Goal: Information Seeking & Learning: Learn about a topic

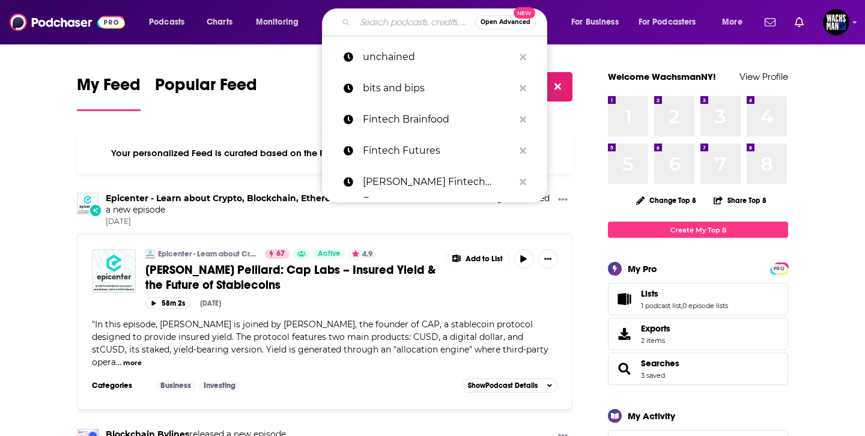
click at [387, 22] on input "Search podcasts, credits, & more..." at bounding box center [415, 22] width 120 height 19
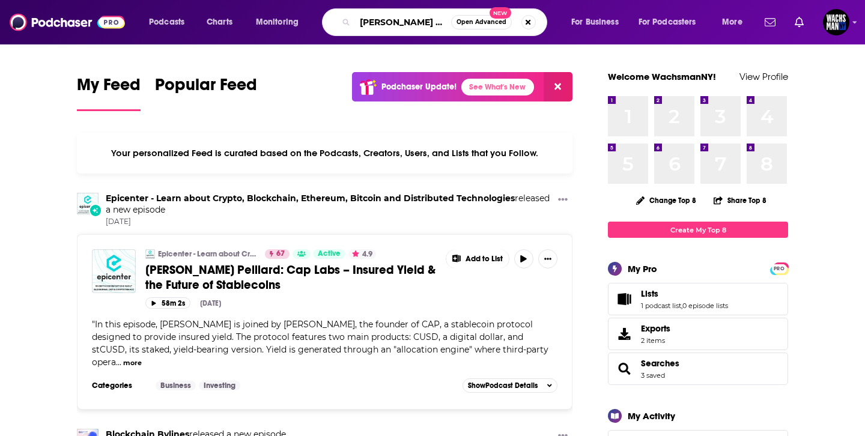
type input "[PERSON_NAME] tech"
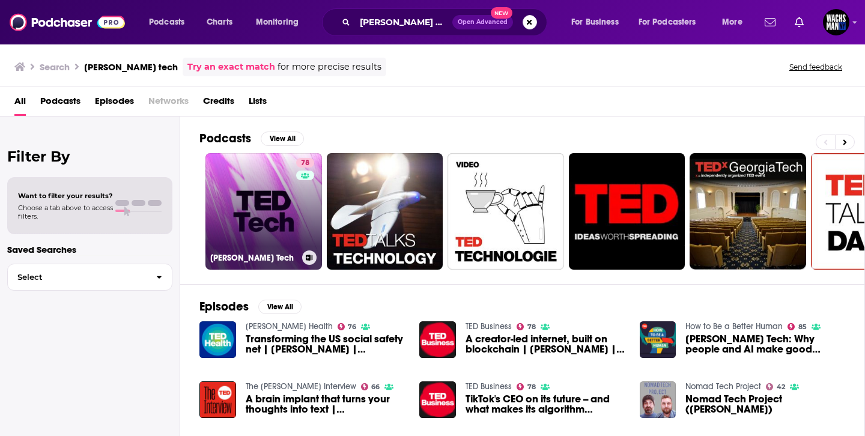
click at [252, 202] on link "78 [PERSON_NAME] Tech" at bounding box center [263, 211] width 117 height 117
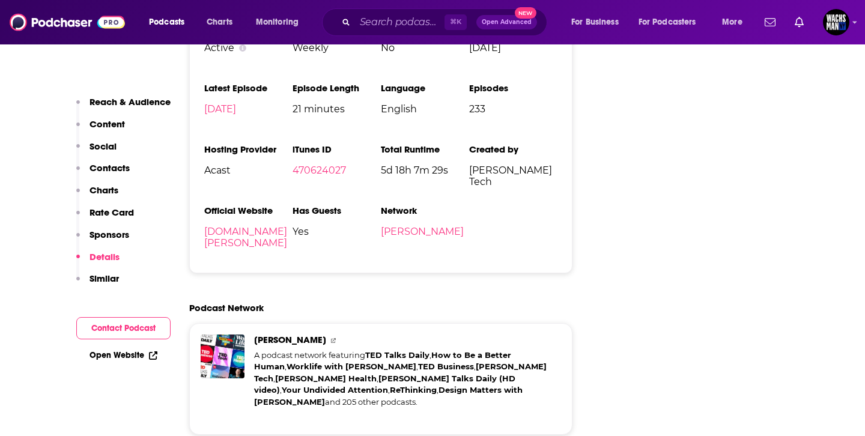
scroll to position [2697, 0]
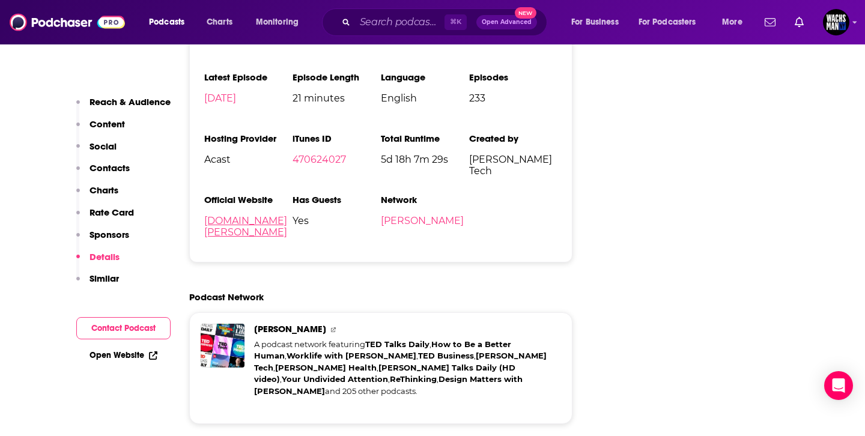
click at [267, 215] on link "[DOMAIN_NAME][PERSON_NAME]" at bounding box center [245, 226] width 83 height 23
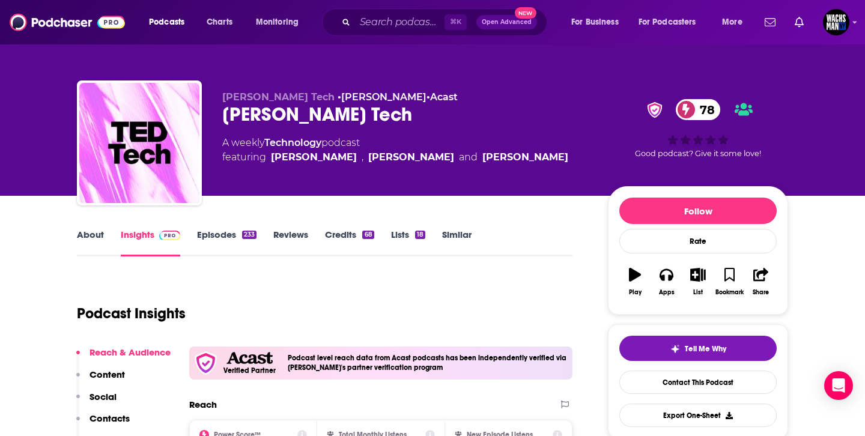
scroll to position [255, 0]
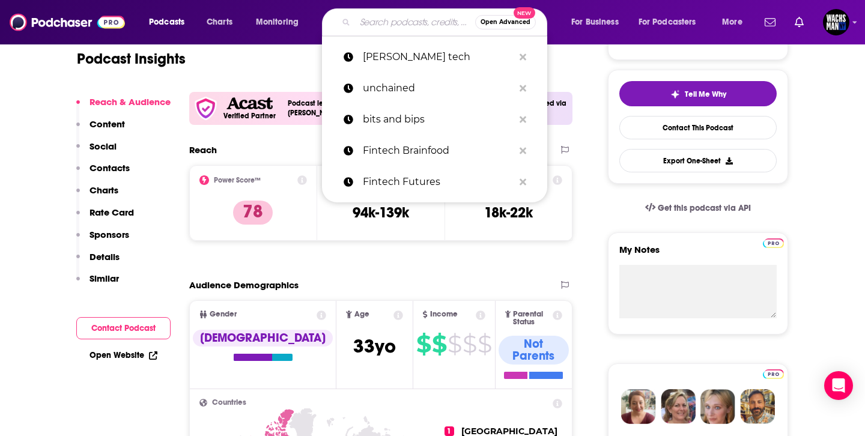
click at [422, 16] on input "Search podcasts, credits, & more..." at bounding box center [415, 22] width 120 height 19
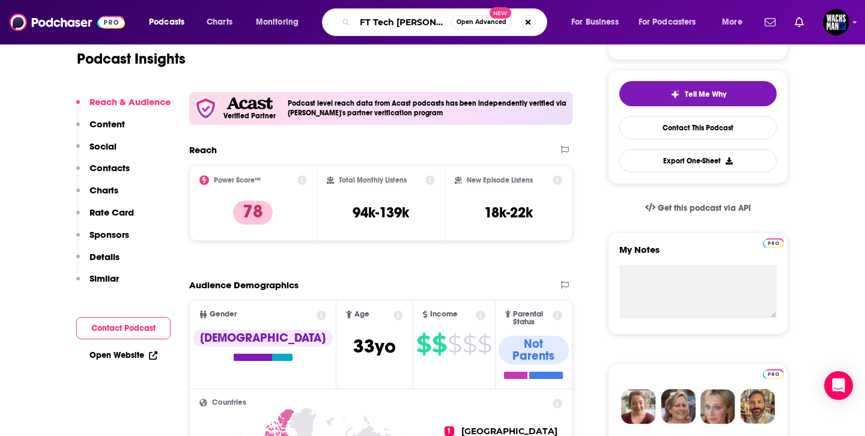
type input "FT Tech Tonic"
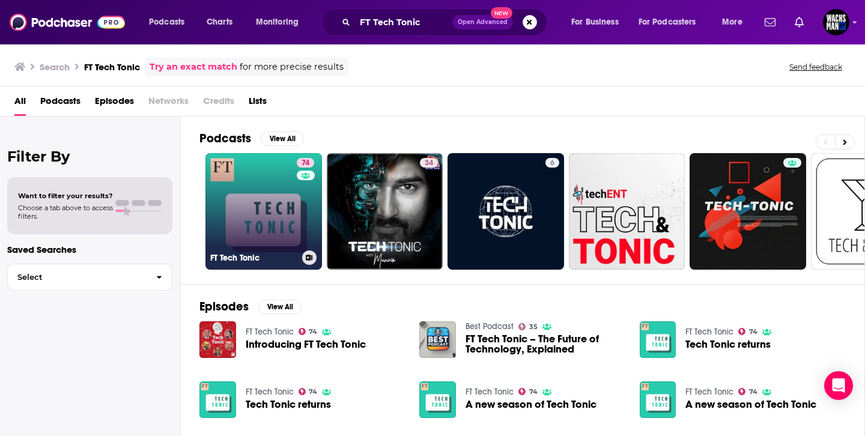
click at [254, 233] on link "74 FT Tech Tonic" at bounding box center [263, 211] width 117 height 117
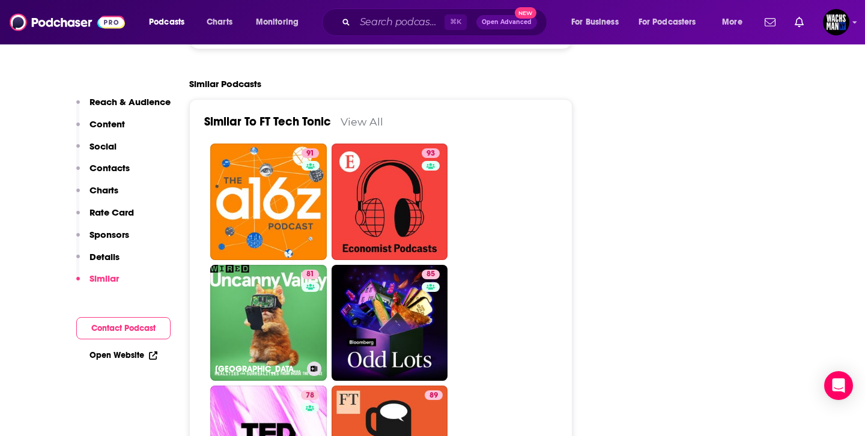
scroll to position [3033, 0]
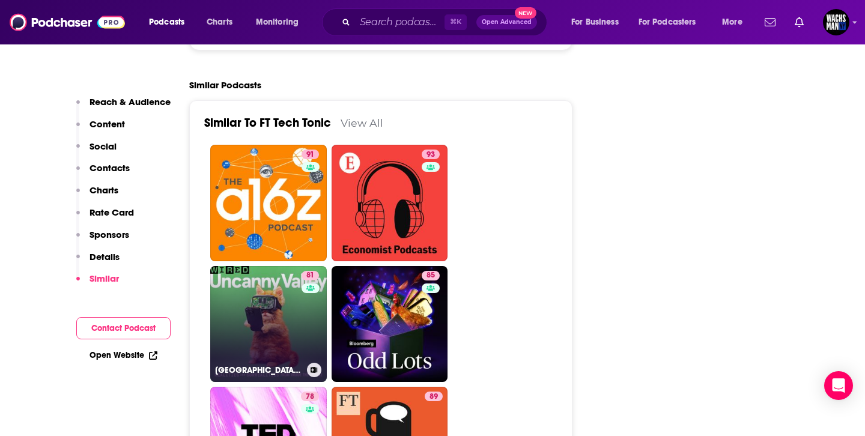
click at [291, 286] on link "81 [GEOGRAPHIC_DATA] | WIRED" at bounding box center [268, 324] width 117 height 117
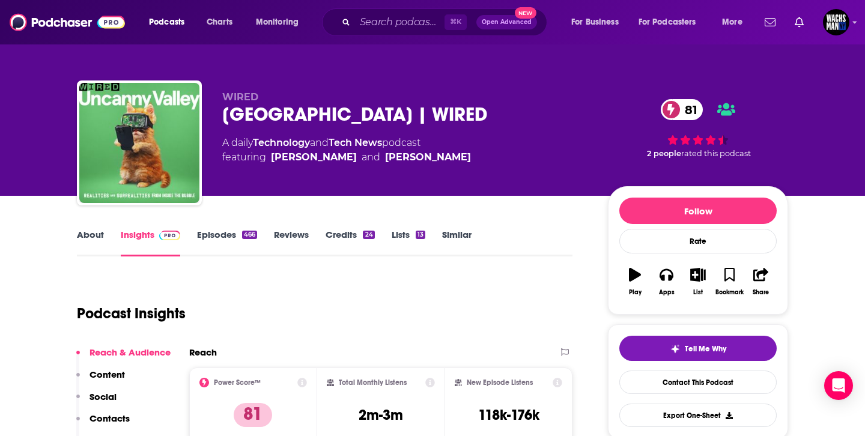
type input "[URL][DOMAIN_NAME]"
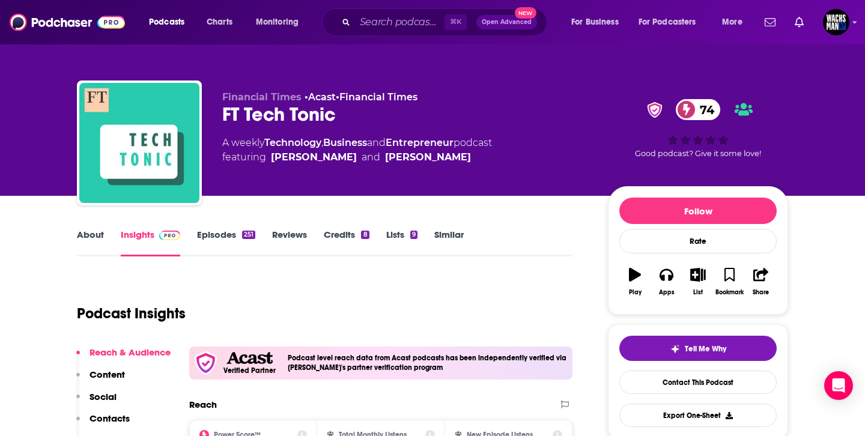
click at [388, 37] on div "Podcasts Charts Monitoring ⌘ K Open Advanced New For Business For Podcasters Mo…" at bounding box center [432, 22] width 865 height 44
click at [395, 27] on input "Search podcasts, credits, & more..." at bounding box center [400, 22] width 90 height 19
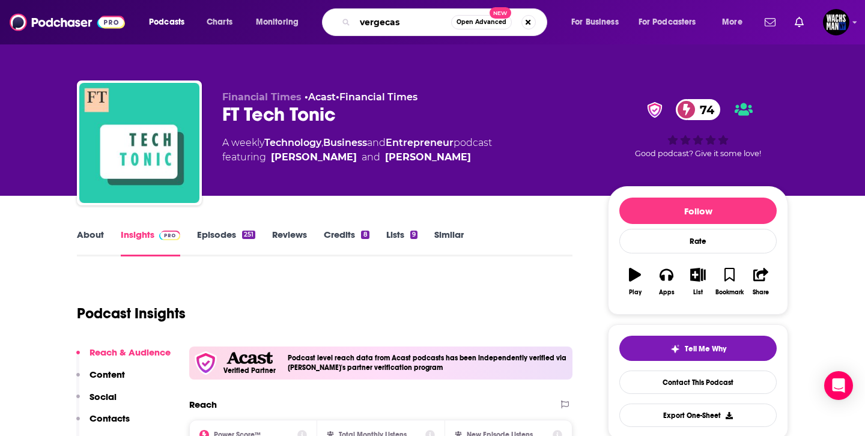
type input "vergecast"
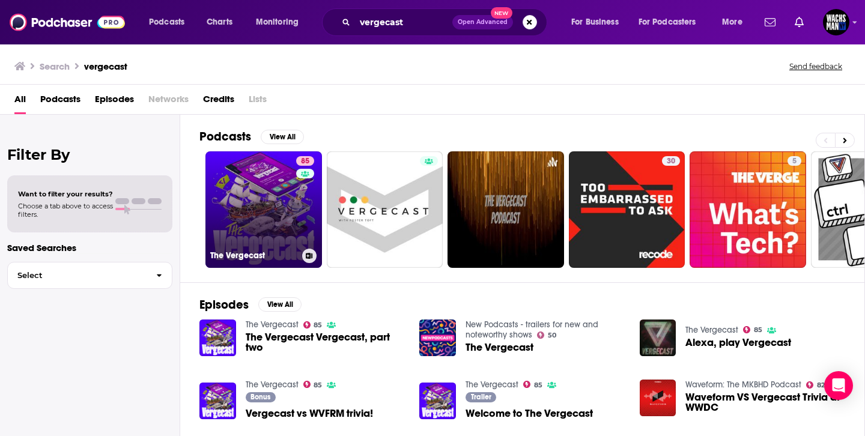
click at [275, 179] on link "85 The Vergecast" at bounding box center [263, 209] width 117 height 117
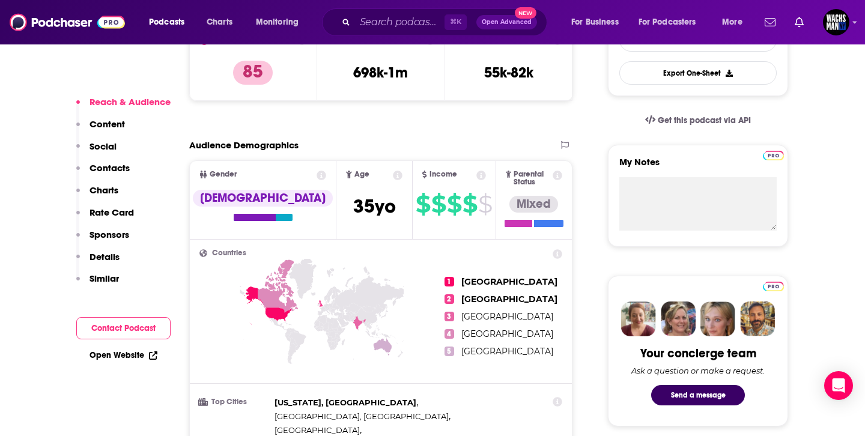
scroll to position [241, 0]
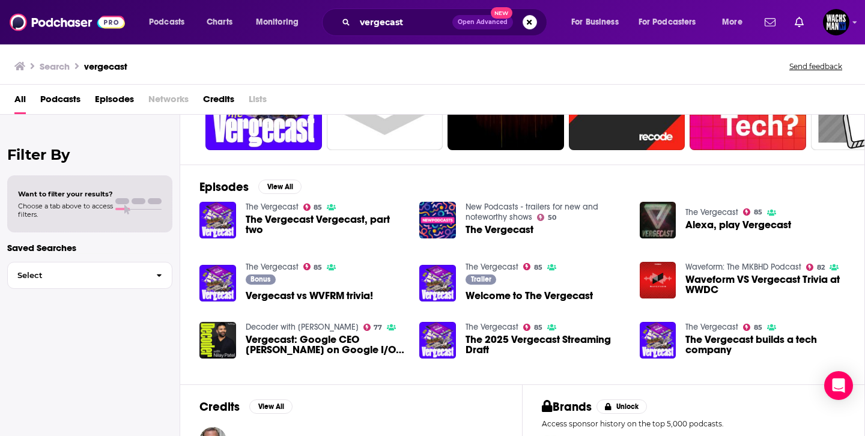
scroll to position [202, 0]
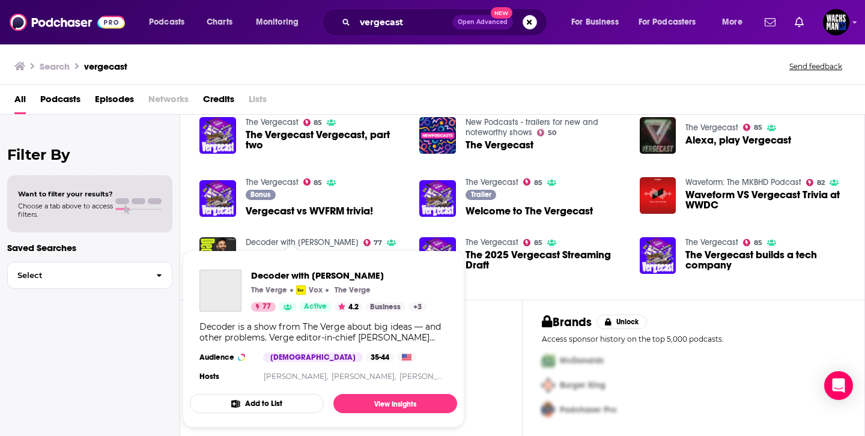
click at [281, 242] on link "Decoder with [PERSON_NAME]" at bounding box center [302, 242] width 113 height 10
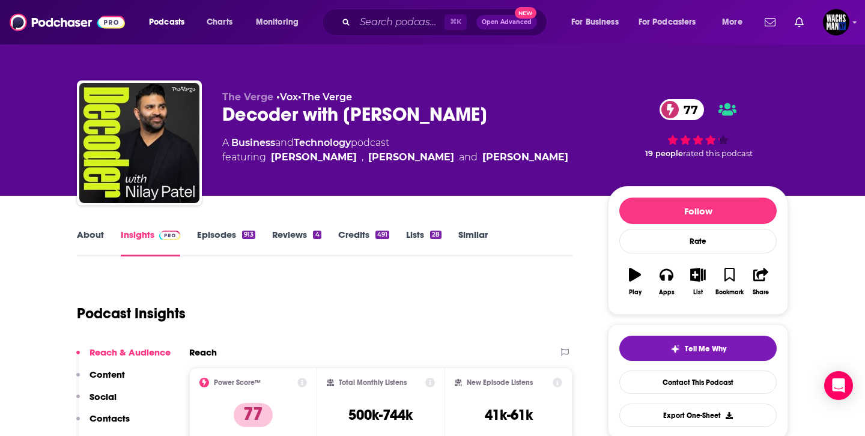
click at [401, 32] on div "⌘ K Open Advanced New" at bounding box center [434, 22] width 225 height 28
click at [406, 26] on input "Search podcasts, credits, & more..." at bounding box center [400, 22] width 90 height 19
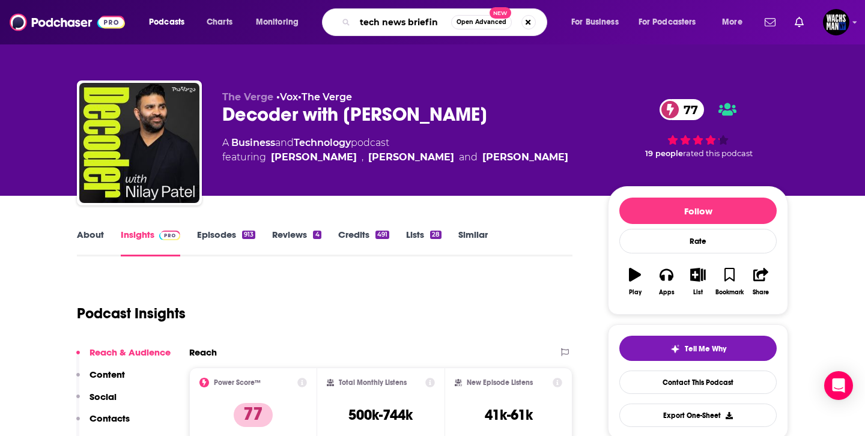
type input "tech news briefing"
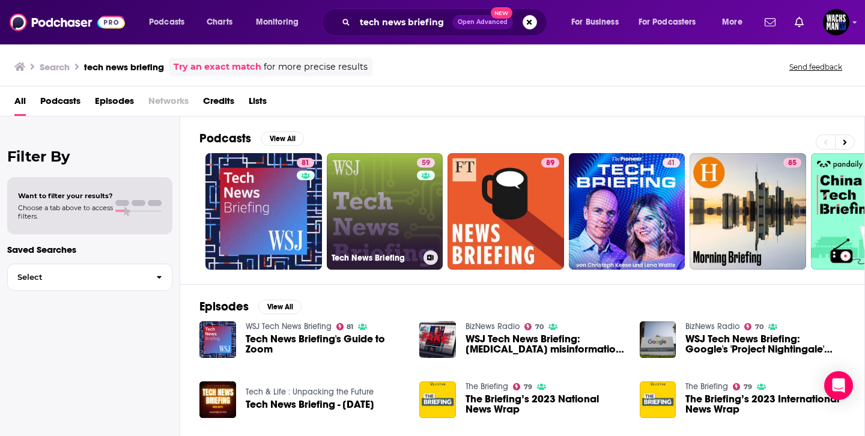
click at [380, 210] on link "59 Tech News Briefing" at bounding box center [385, 211] width 117 height 117
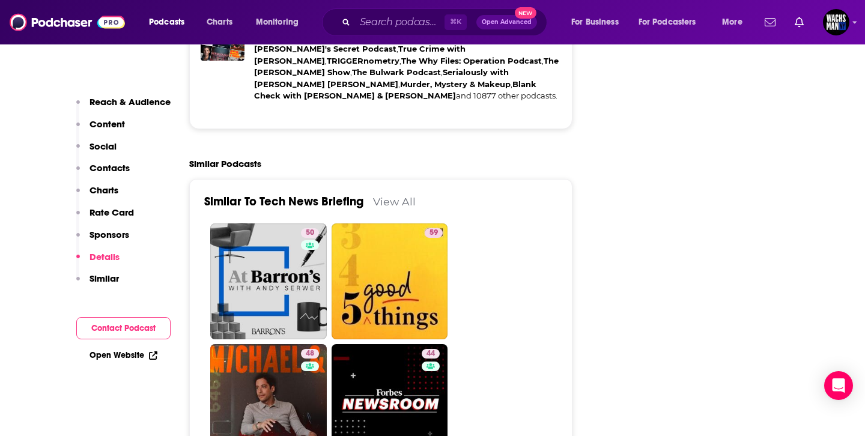
scroll to position [2187, 0]
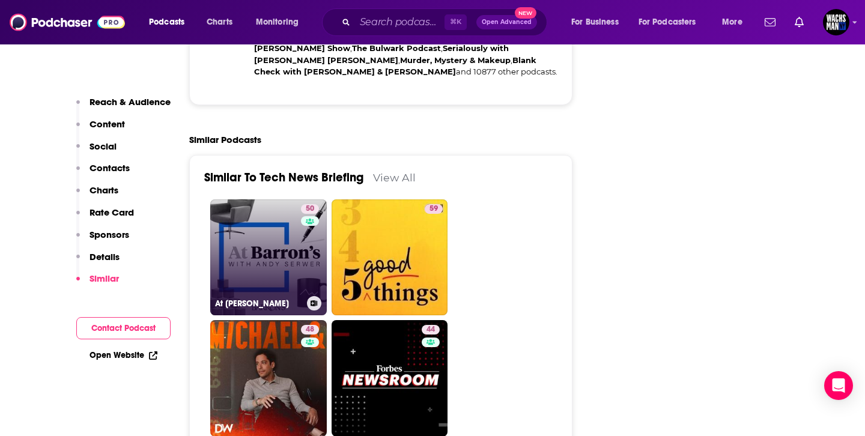
click at [252, 199] on link "50 At [PERSON_NAME]" at bounding box center [268, 257] width 117 height 117
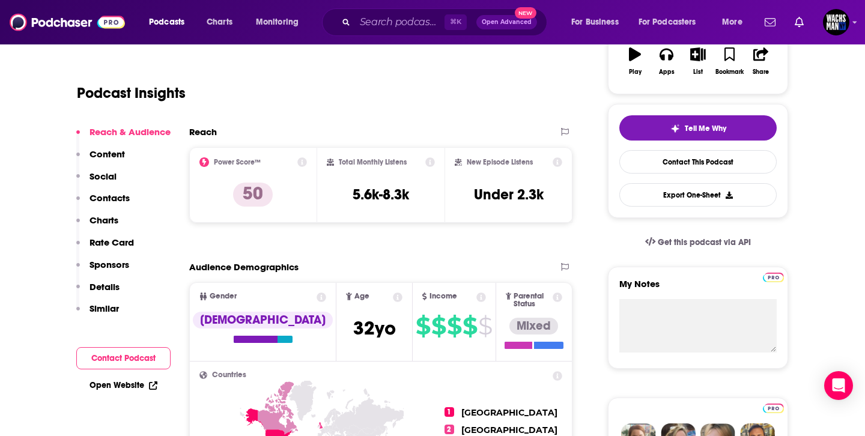
scroll to position [208, 0]
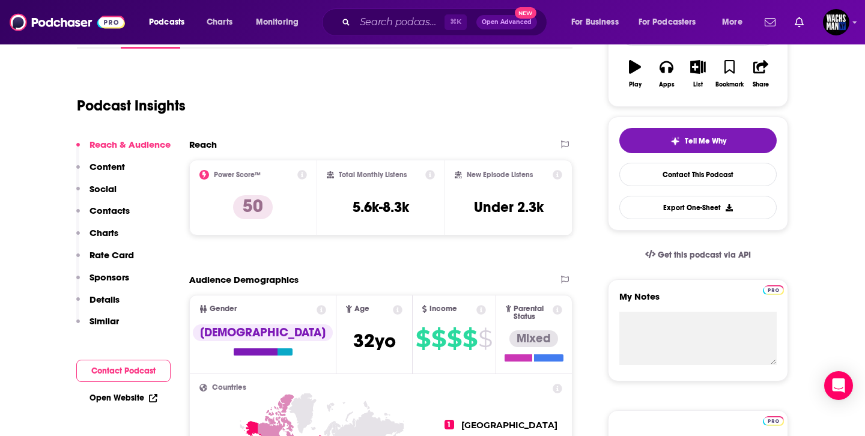
type input "[URL][DOMAIN_NAME]"
